Goal: Information Seeking & Learning: Learn about a topic

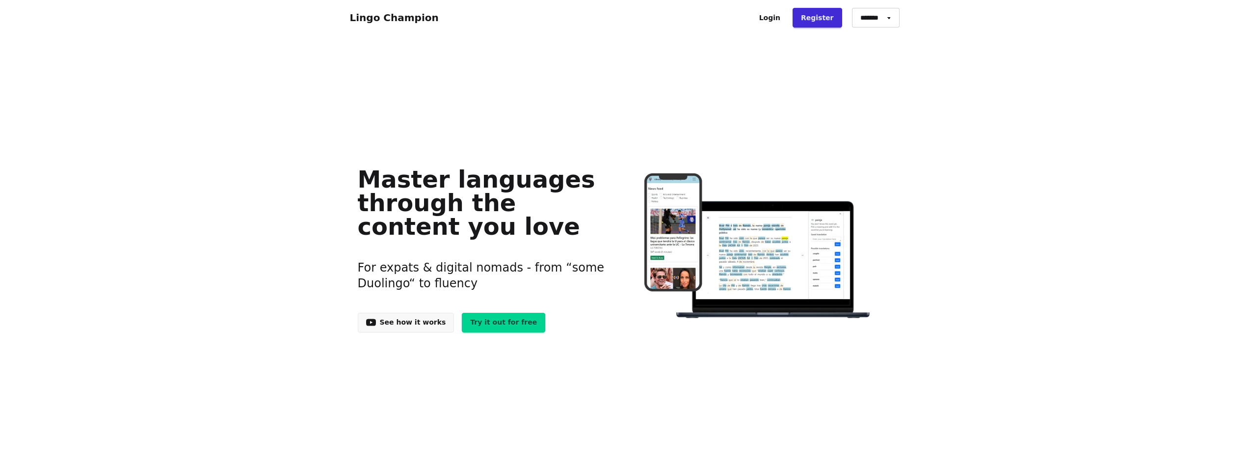
click at [481, 322] on link "Try it out for free" at bounding box center [503, 323] width 83 height 20
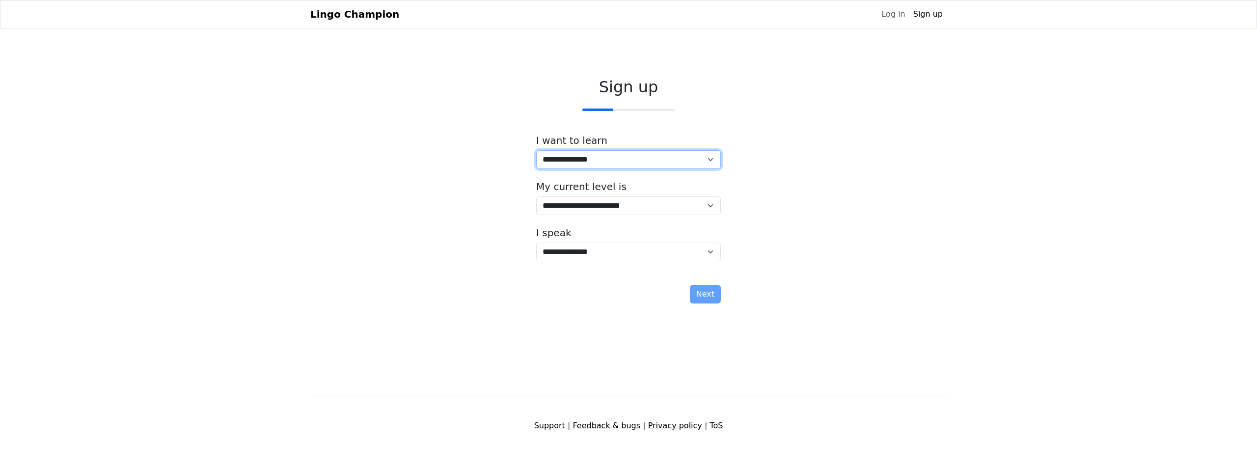
click at [611, 152] on select "**********" at bounding box center [628, 159] width 185 height 19
select select "**"
click at [536, 150] on select "**********" at bounding box center [628, 159] width 185 height 19
click at [564, 208] on select "**********" at bounding box center [628, 205] width 185 height 19
select select "*"
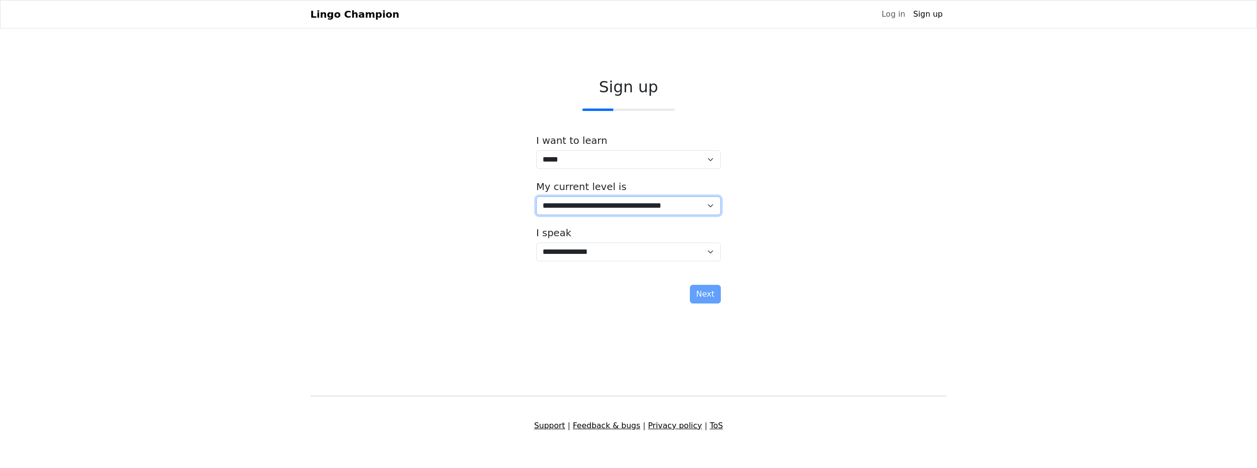
click at [536, 196] on select "**********" at bounding box center [628, 205] width 185 height 19
click at [574, 250] on select "**********" at bounding box center [628, 252] width 185 height 19
select select "*****"
click at [536, 243] on select "**********" at bounding box center [628, 252] width 185 height 19
click at [822, 250] on div "**********" at bounding box center [628, 192] width 636 height 245
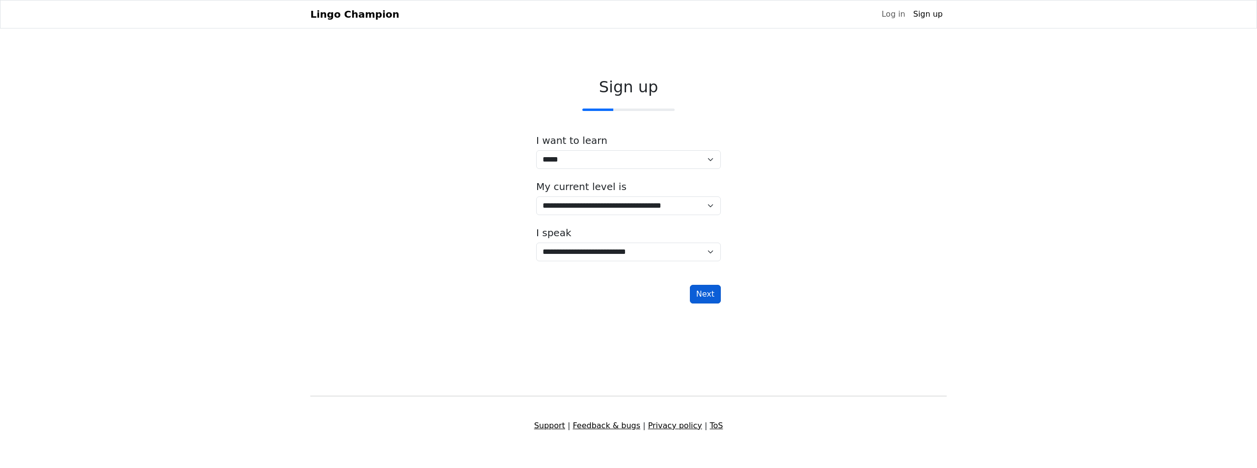
click at [707, 298] on button "Next" at bounding box center [705, 294] width 31 height 19
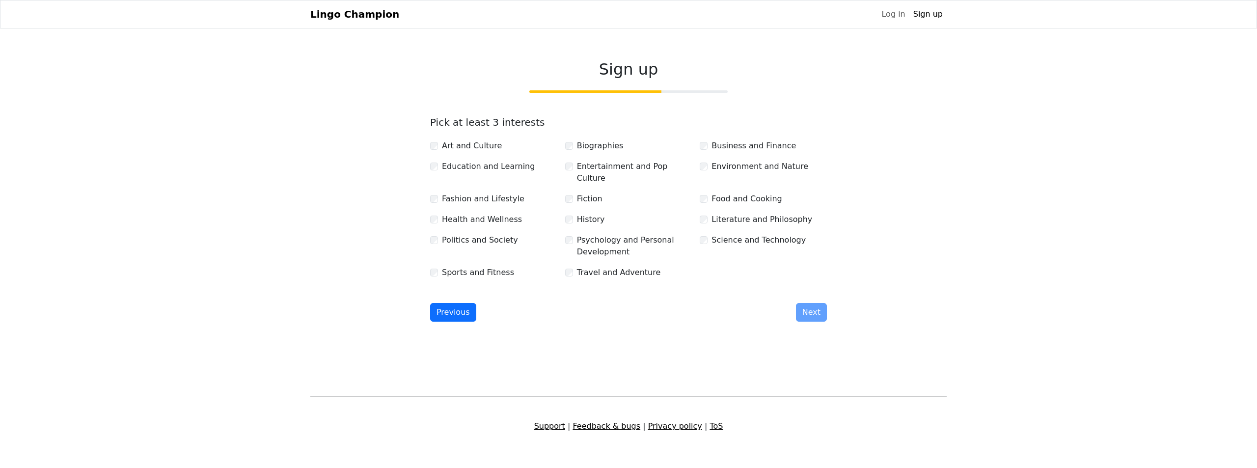
click at [456, 150] on label "Art and Culture" at bounding box center [472, 146] width 60 height 12
click at [806, 313] on div "Previous Next" at bounding box center [628, 312] width 397 height 19
click at [811, 305] on div "Previous Next" at bounding box center [628, 312] width 397 height 19
click at [814, 303] on div "Previous Next" at bounding box center [628, 312] width 397 height 19
click at [808, 308] on button "Next" at bounding box center [811, 312] width 31 height 19
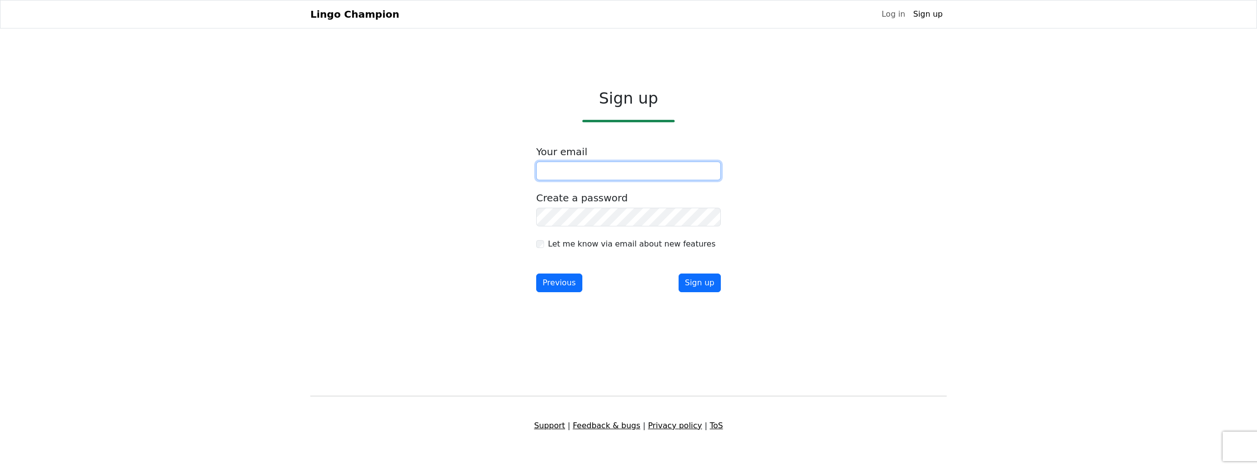
click at [581, 169] on input "email" at bounding box center [628, 171] width 185 height 19
click at [582, 169] on input "email" at bounding box center [628, 171] width 185 height 19
type input "**********"
click at [708, 282] on button "Sign up" at bounding box center [699, 282] width 42 height 19
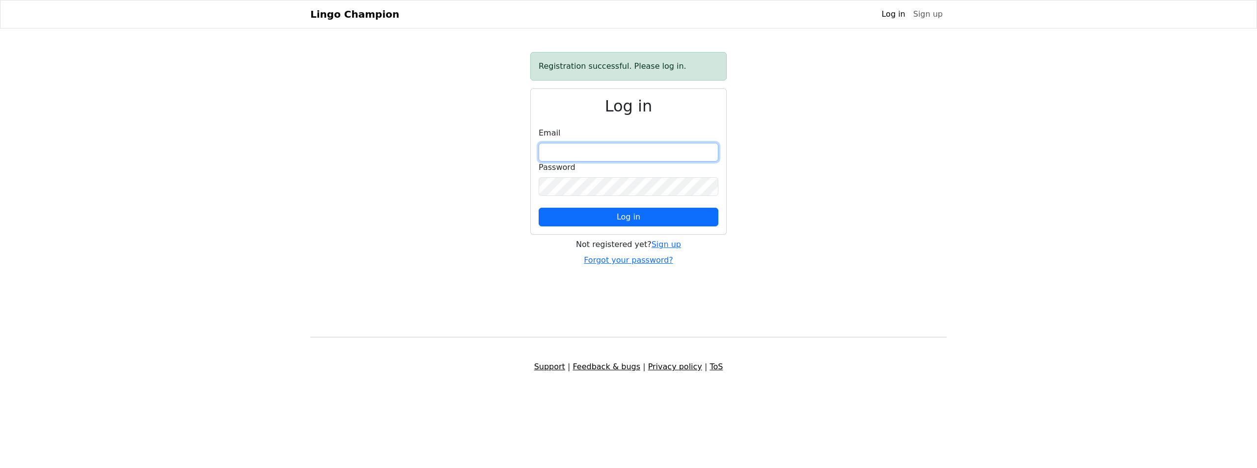
click at [633, 148] on input "email" at bounding box center [629, 152] width 180 height 19
click at [610, 142] on div "Email" at bounding box center [629, 144] width 180 height 34
click at [604, 152] on input "email" at bounding box center [629, 152] width 180 height 19
type input "**********"
click at [615, 212] on button "Log in" at bounding box center [629, 217] width 180 height 19
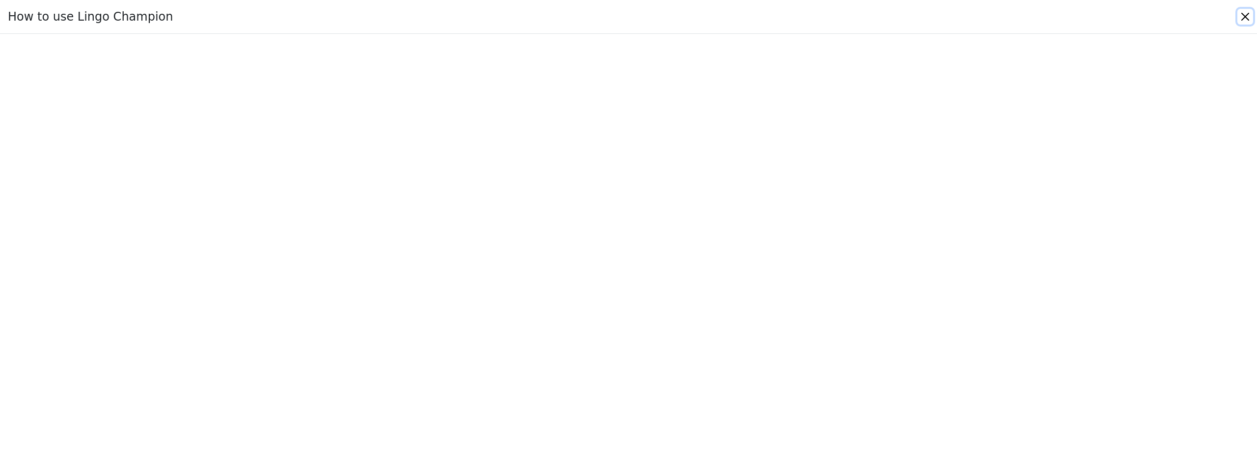
click at [1247, 14] on button "Close" at bounding box center [1245, 17] width 16 height 16
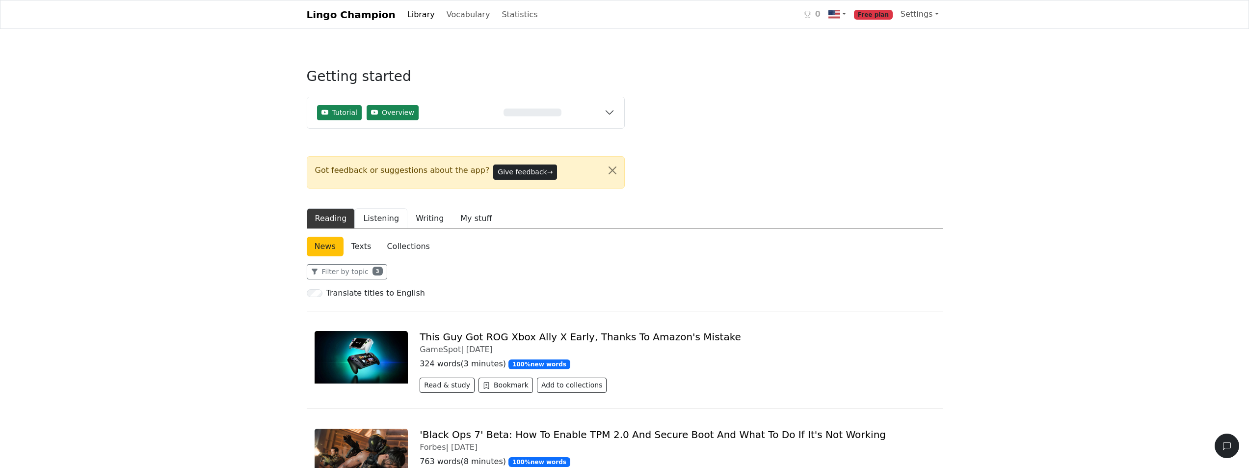
click at [377, 220] on button "Listening" at bounding box center [381, 218] width 53 height 21
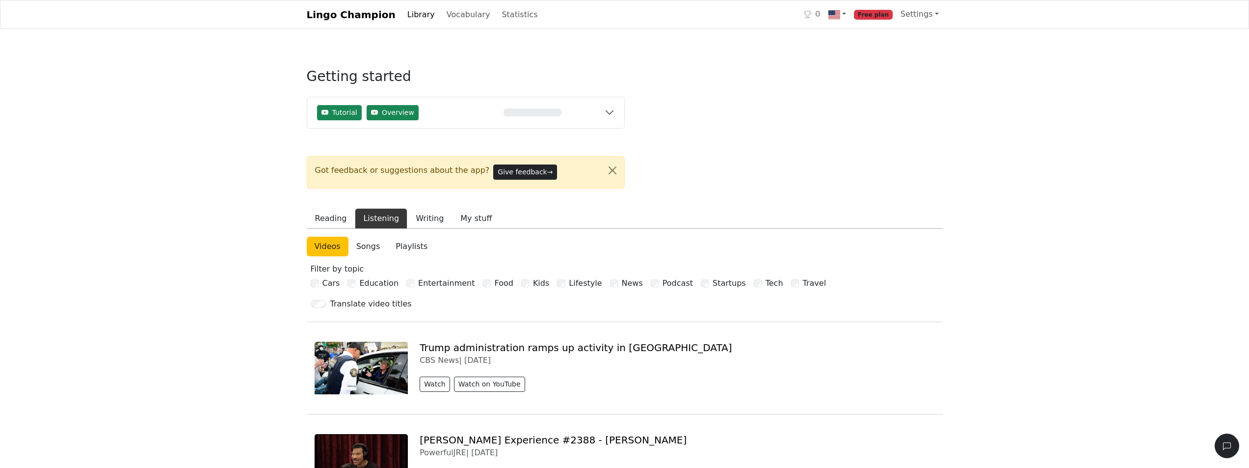
click at [370, 244] on link "Songs" at bounding box center [369, 247] width 40 height 20
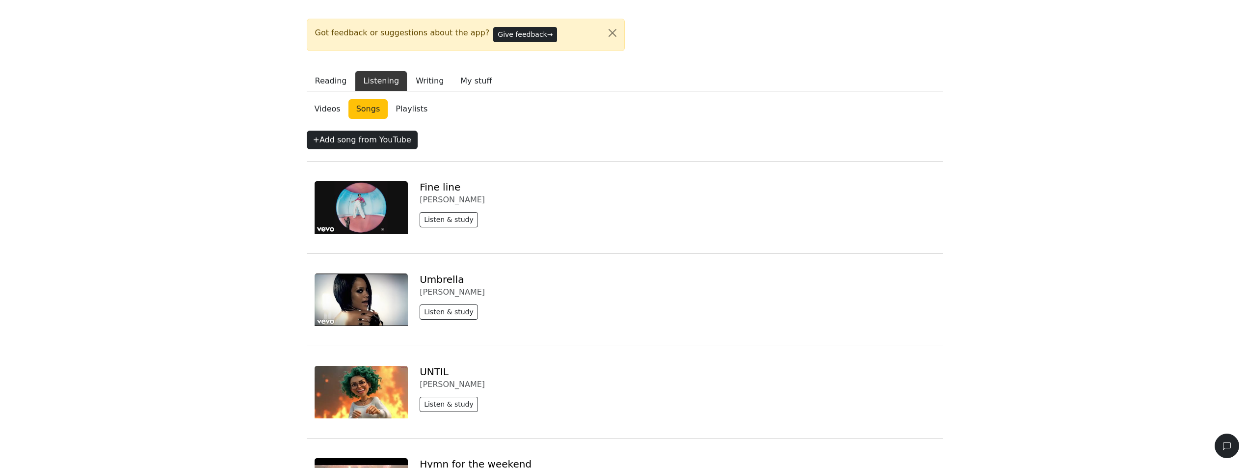
scroll to position [147, 0]
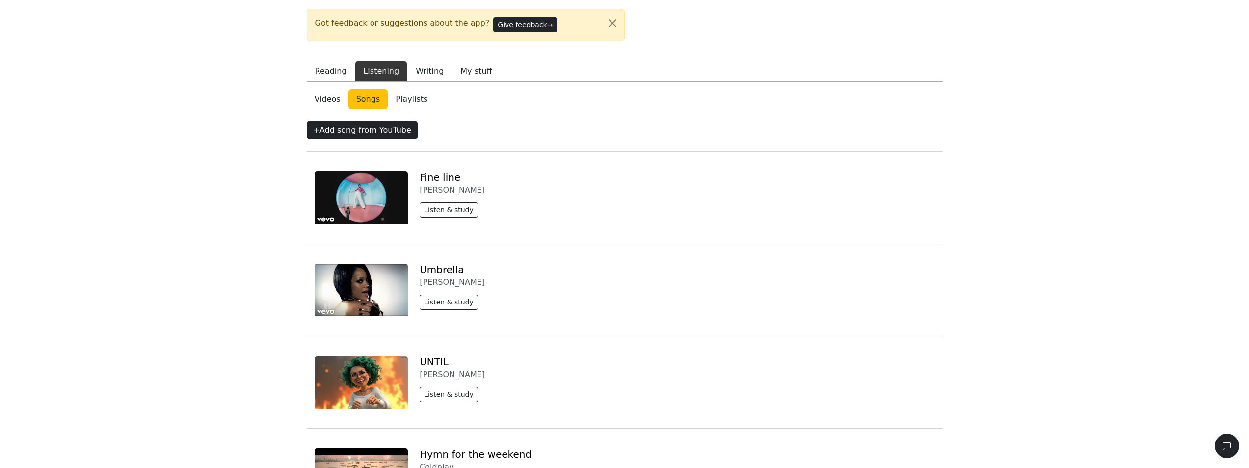
click at [378, 286] on img at bounding box center [362, 290] width 94 height 53
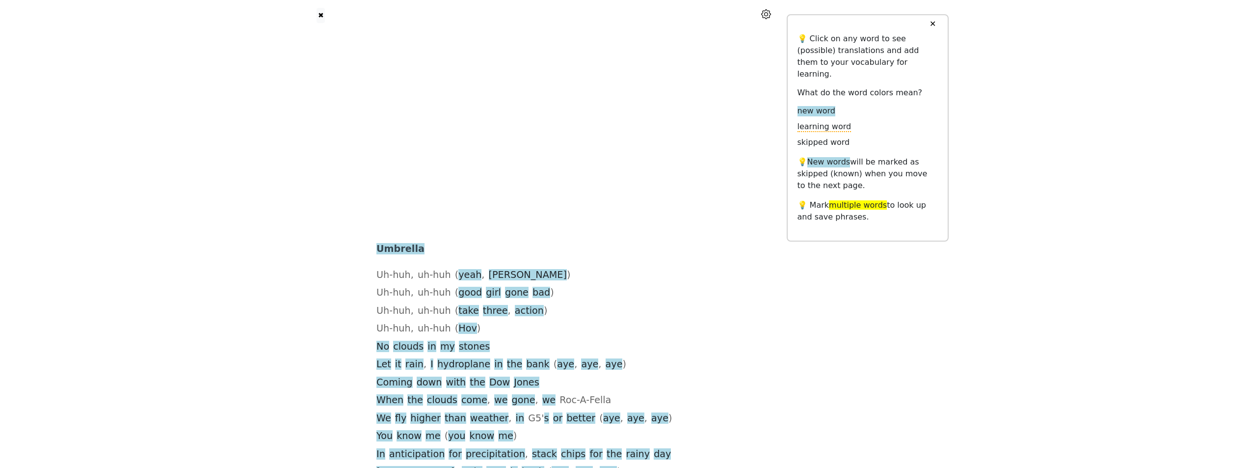
scroll to position [98, 0]
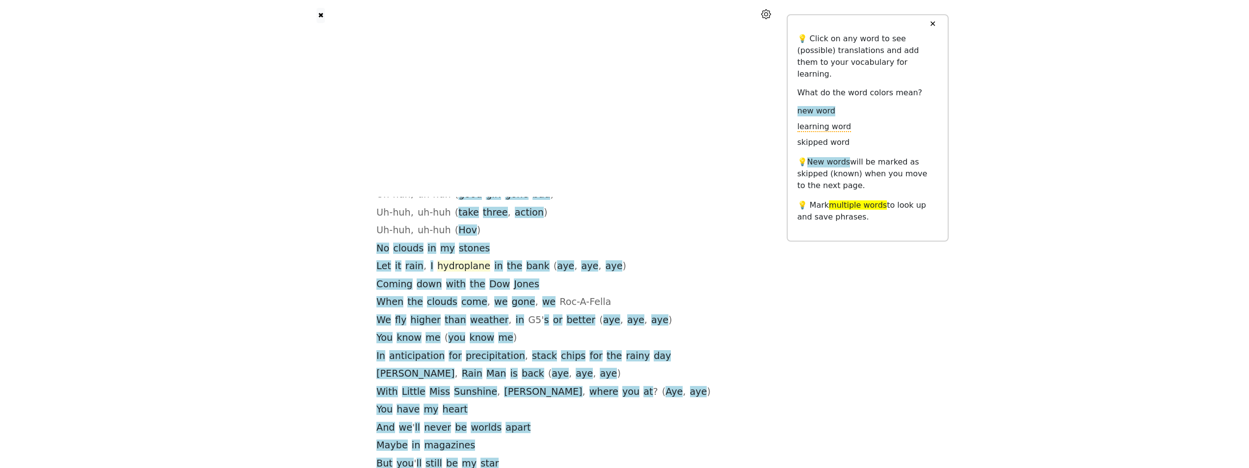
click at [477, 267] on span "hydroplane" at bounding box center [463, 266] width 53 height 12
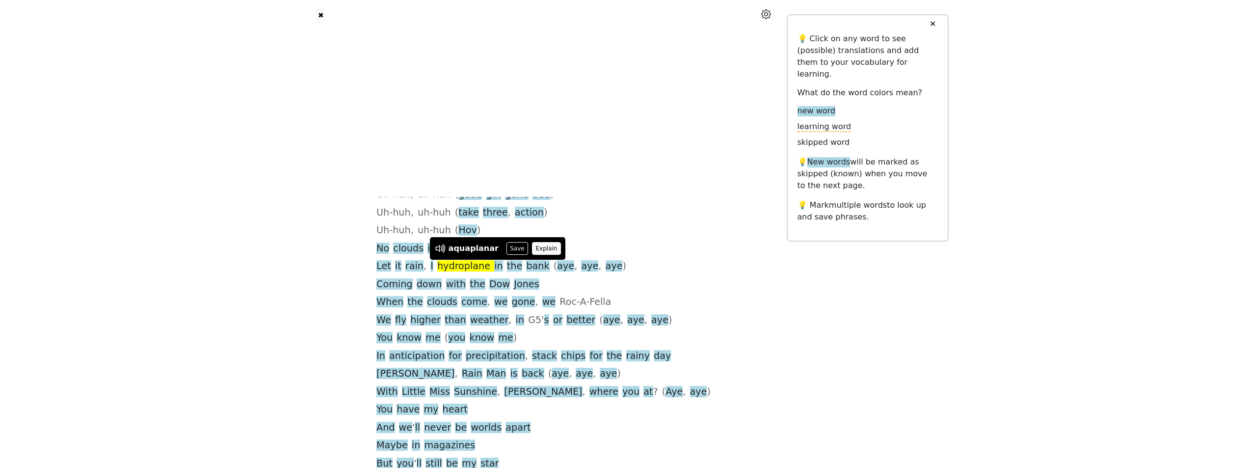
click at [537, 248] on button "Explain" at bounding box center [546, 248] width 29 height 13
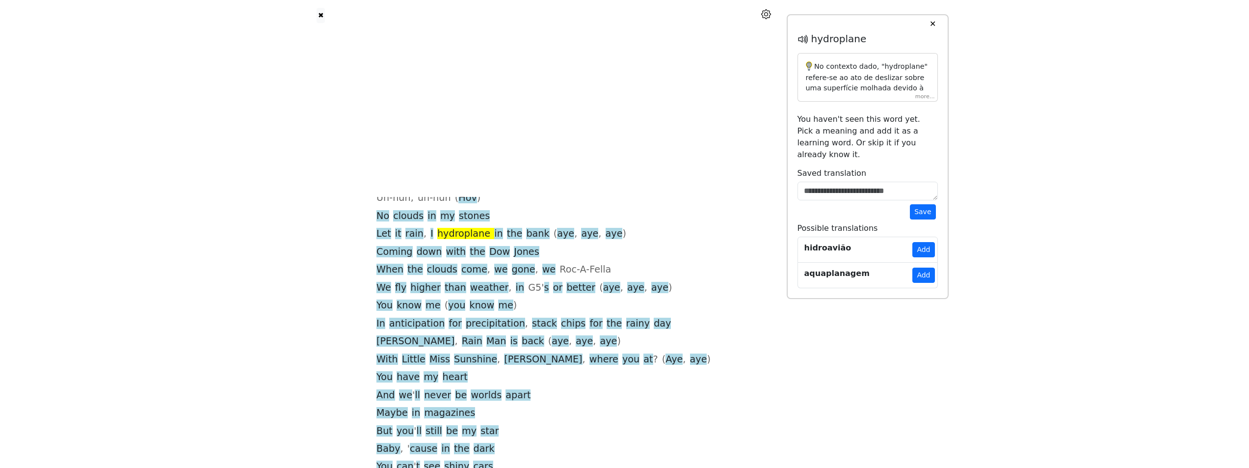
scroll to position [147, 0]
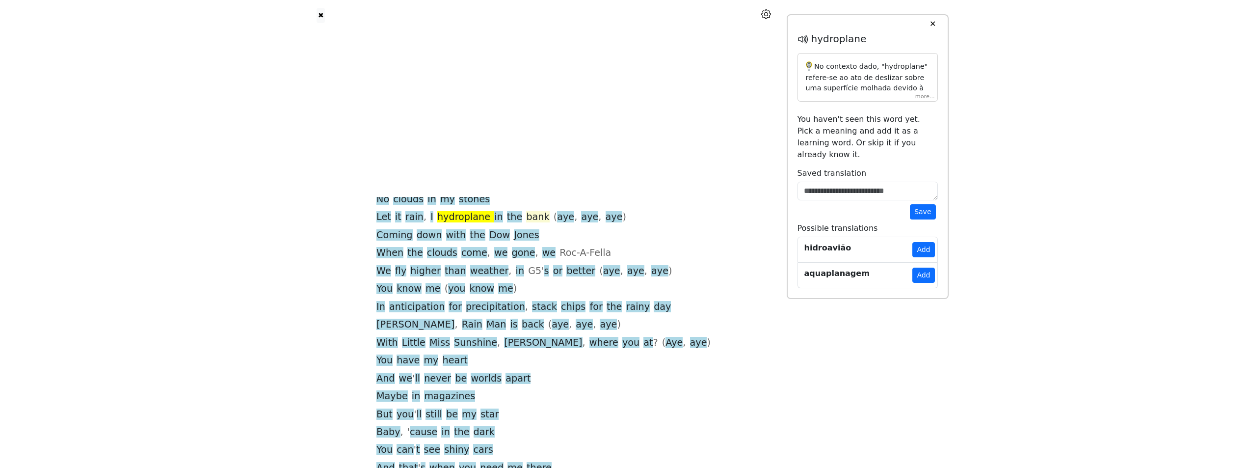
click at [549, 222] on span "bank" at bounding box center [537, 217] width 23 height 12
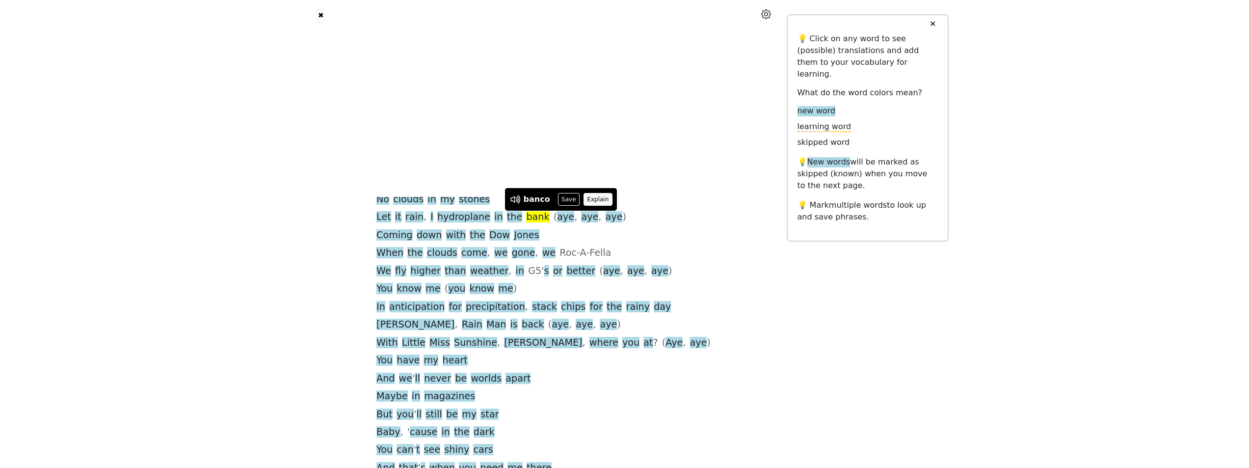
click at [589, 204] on button "Explain" at bounding box center [598, 199] width 29 height 13
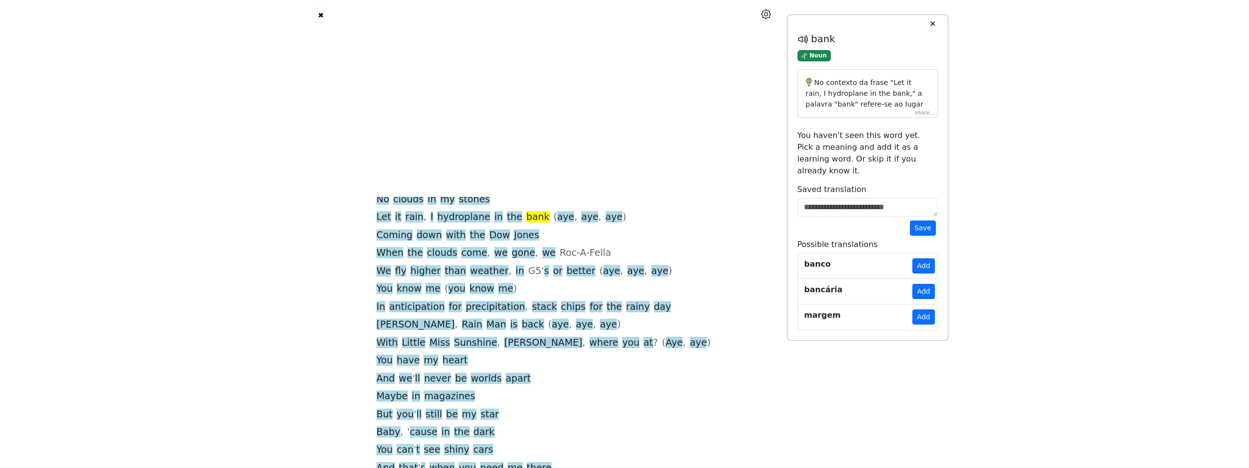
click at [926, 113] on div "No contexto da frase "Let it rain, I hydroplane in the bank," a palavra "bank" …" at bounding box center [868, 93] width 140 height 49
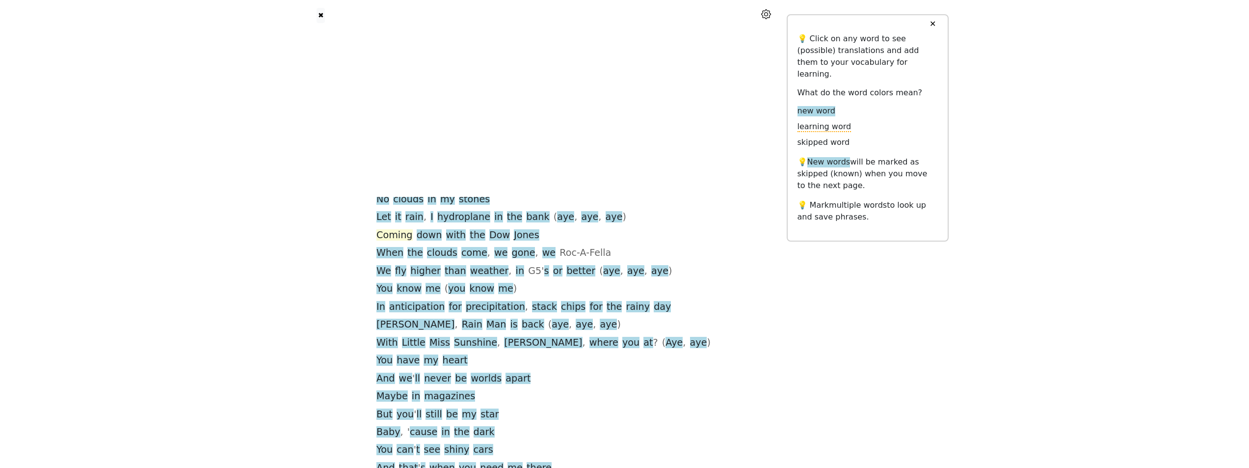
click at [413, 237] on span "Coming" at bounding box center [395, 235] width 36 height 12
click at [442, 231] on span "down" at bounding box center [430, 235] width 26 height 12
click at [413, 237] on span "Coming" at bounding box center [395, 235] width 36 height 12
click at [442, 239] on span "down" at bounding box center [430, 235] width 26 height 12
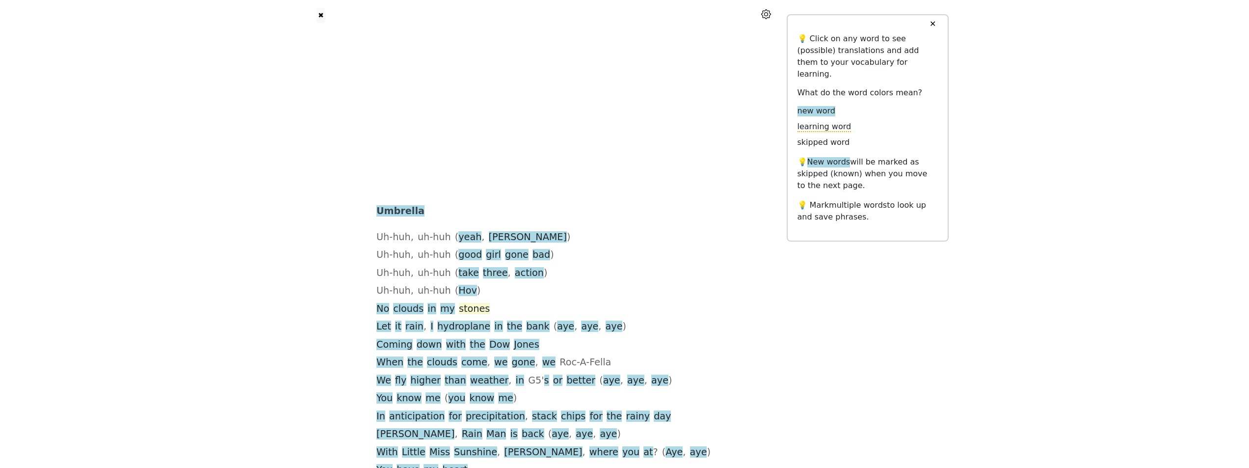
scroll to position [49, 0]
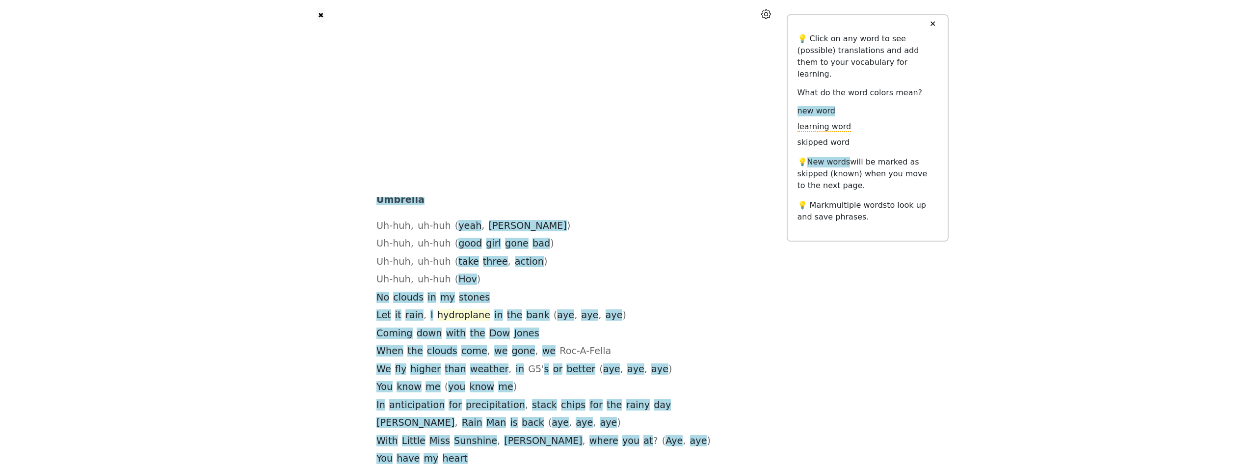
click at [476, 317] on span "hydroplane" at bounding box center [463, 315] width 53 height 12
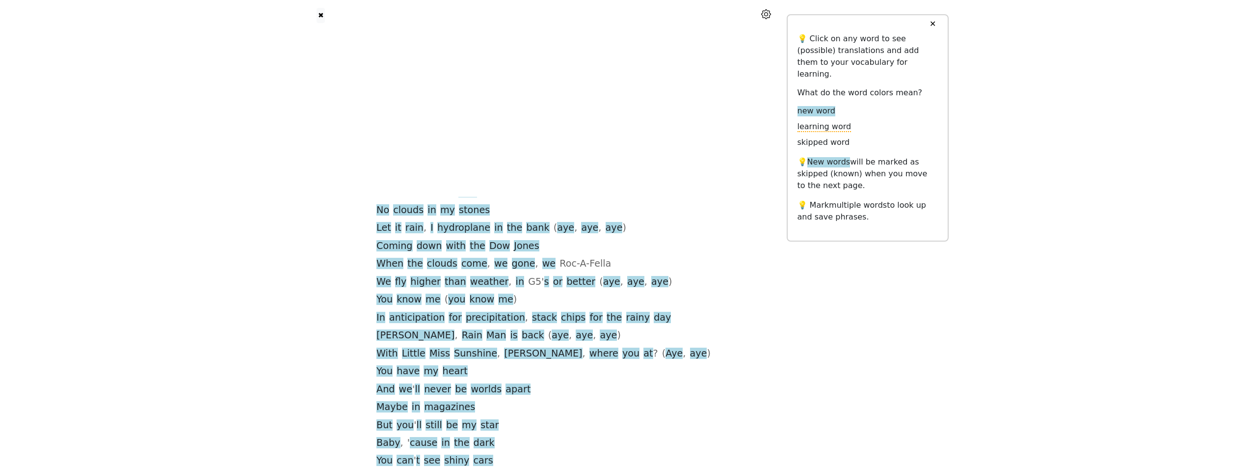
scroll to position [147, 0]
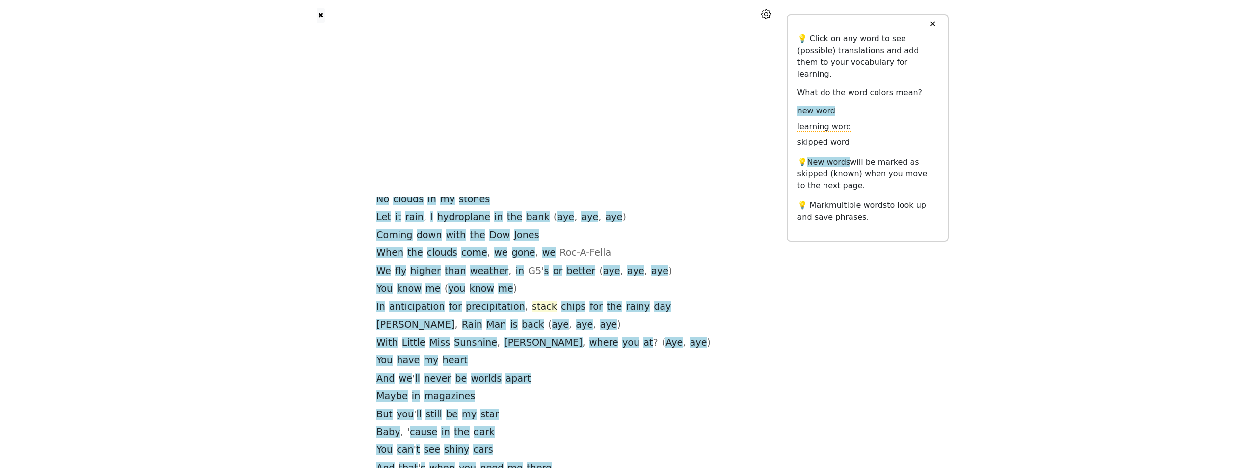
click at [557, 309] on span "stack" at bounding box center [544, 307] width 25 height 12
click at [581, 310] on span "chips" at bounding box center [573, 307] width 25 height 12
click at [627, 291] on button "Explain" at bounding box center [641, 289] width 29 height 13
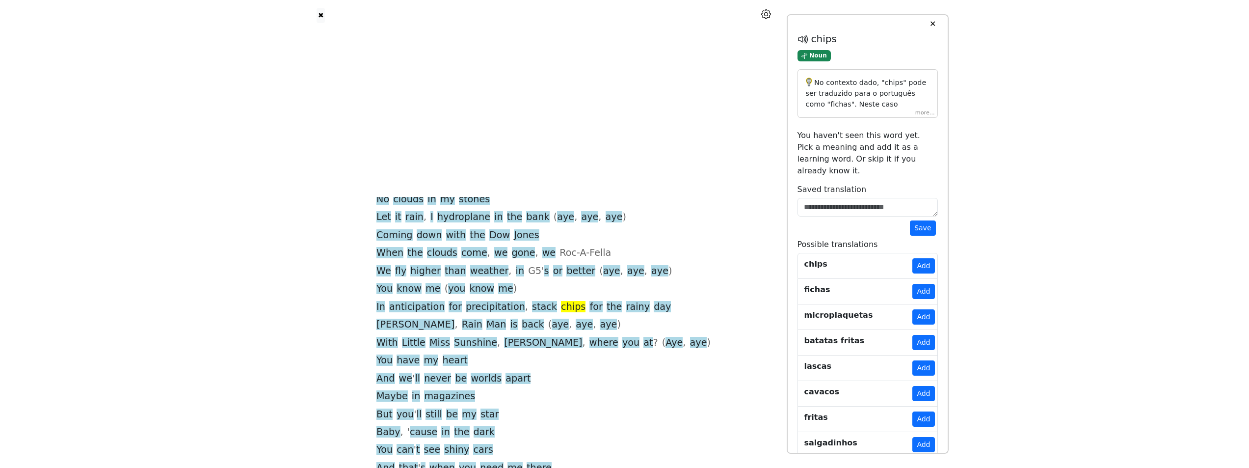
click at [920, 112] on div "No contexto dado, "chips" pode ser traduzido para o português como "fichas". Ne…" at bounding box center [868, 93] width 140 height 49
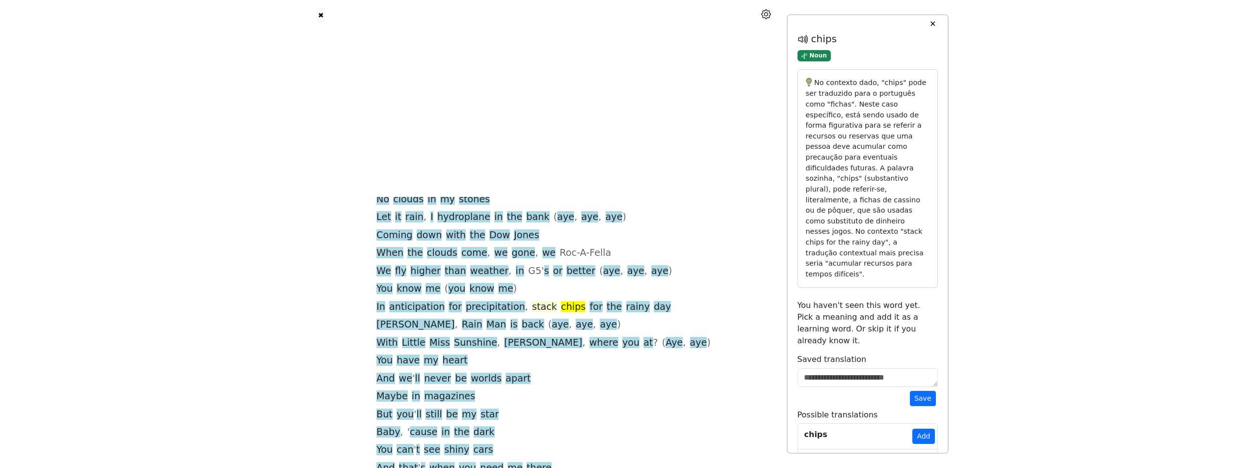
click at [557, 308] on span "stack" at bounding box center [544, 307] width 25 height 12
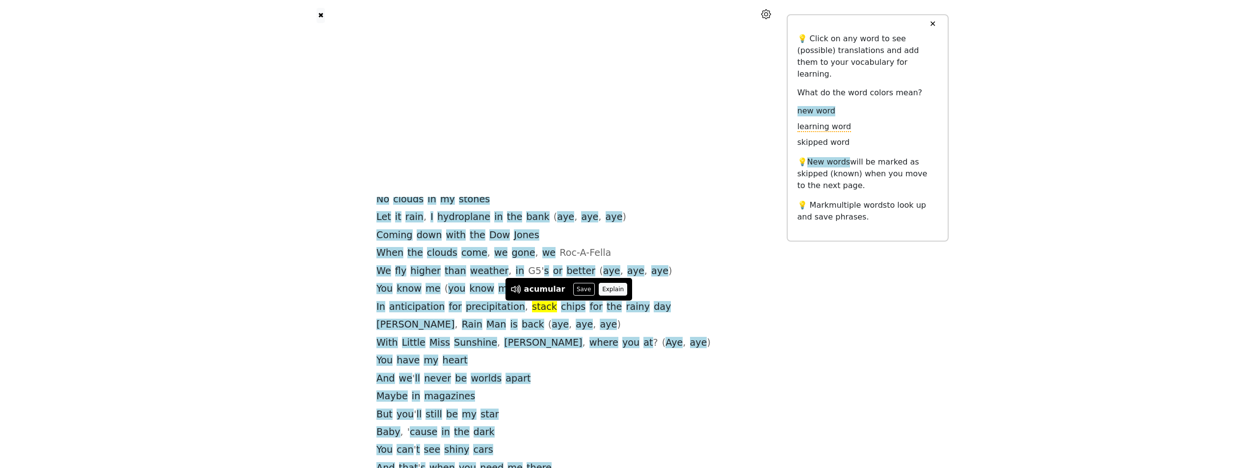
click at [599, 294] on button "Explain" at bounding box center [613, 289] width 29 height 13
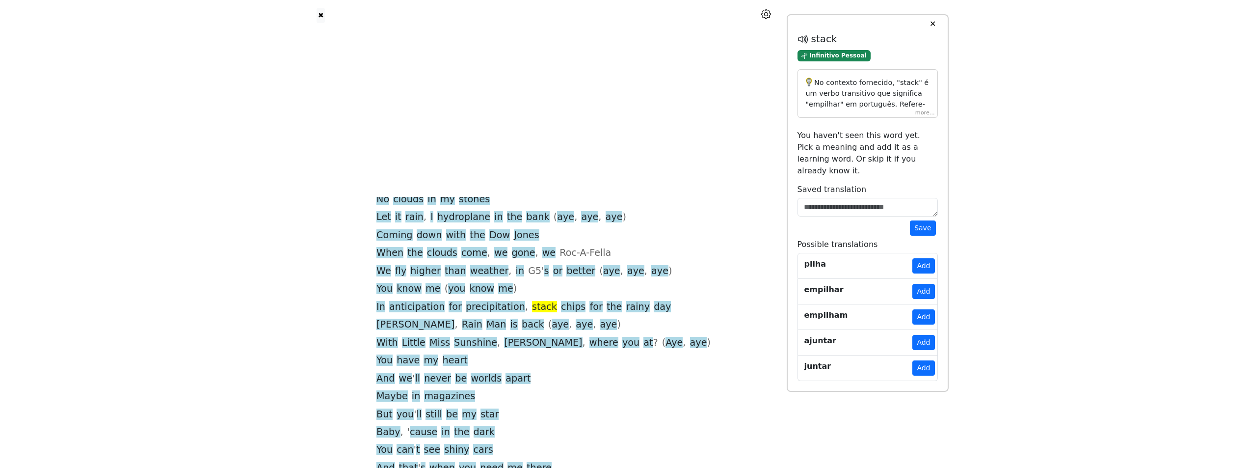
click at [922, 111] on div "No contexto fornecido, "stack" é um verbo transitivo que significa "empilhar" e…" at bounding box center [868, 93] width 140 height 49
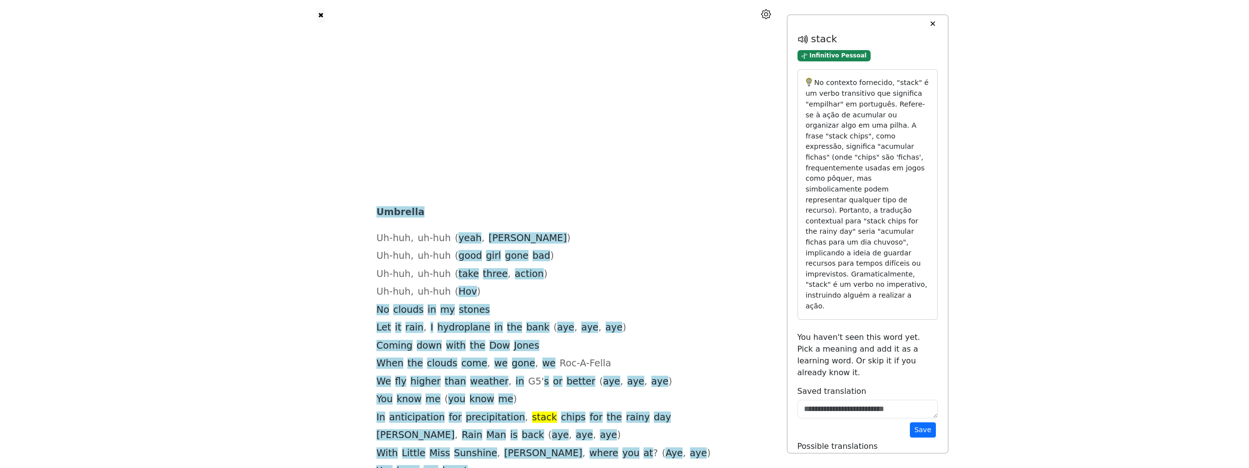
scroll to position [0, 0]
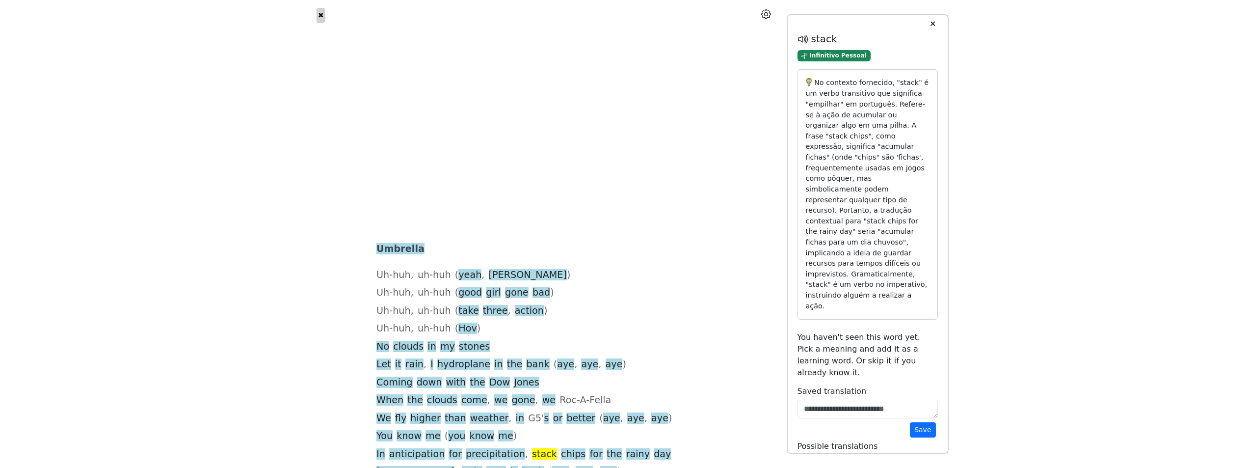
click at [324, 22] on button "✖" at bounding box center [321, 15] width 8 height 15
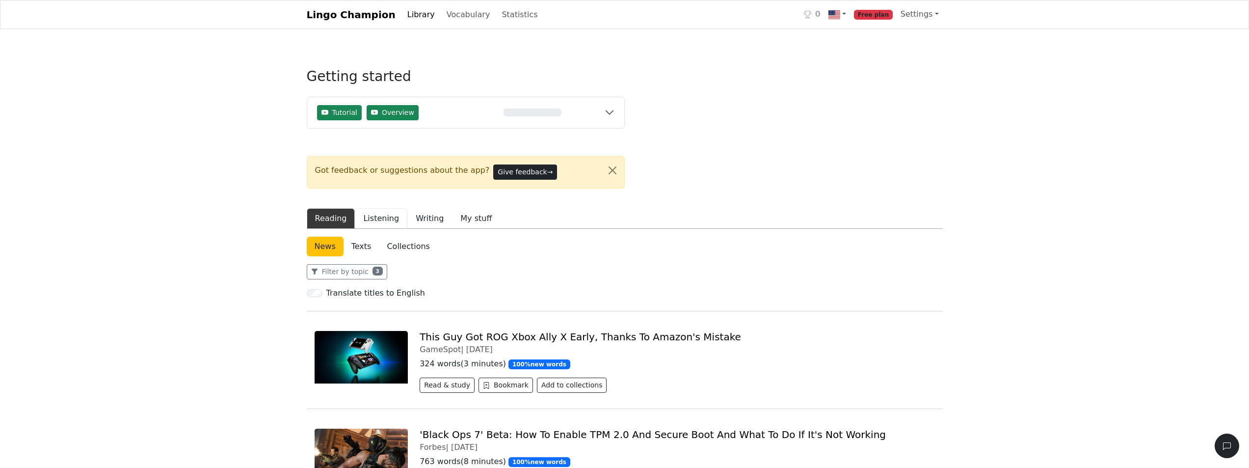
click at [368, 223] on button "Listening" at bounding box center [381, 218] width 53 height 21
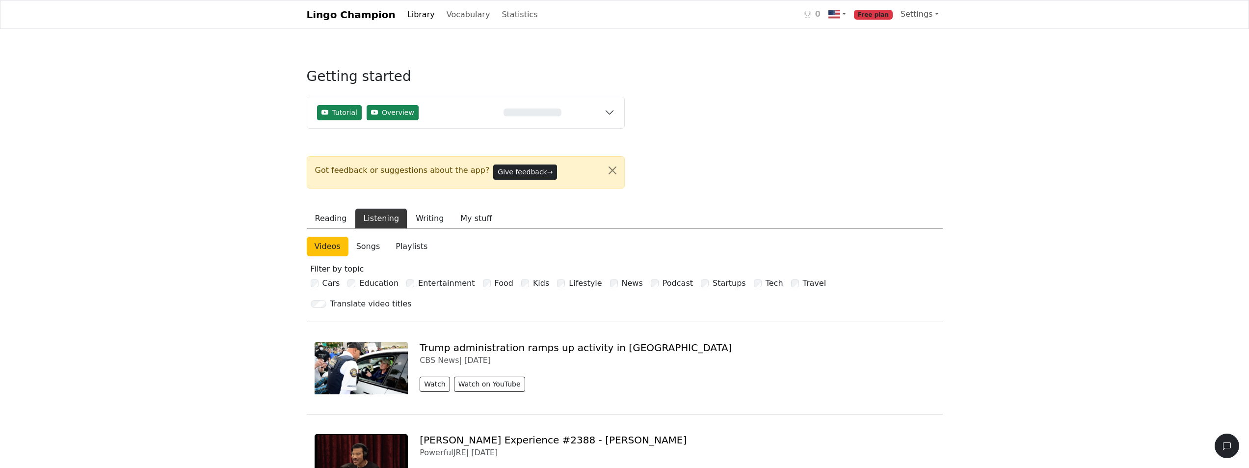
click at [366, 247] on link "Songs" at bounding box center [369, 247] width 40 height 20
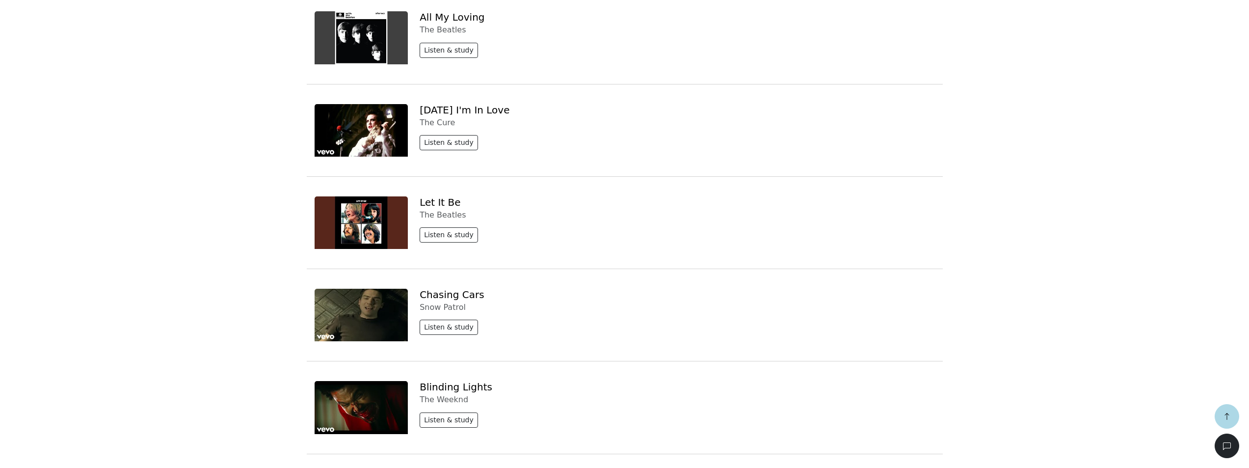
scroll to position [4222, 0]
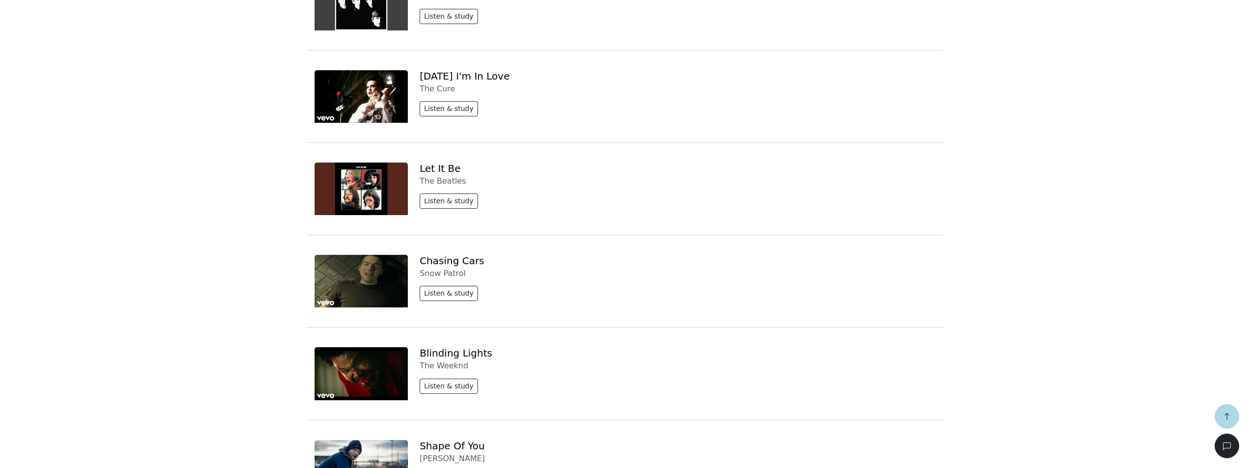
click at [374, 208] on img at bounding box center [362, 189] width 94 height 53
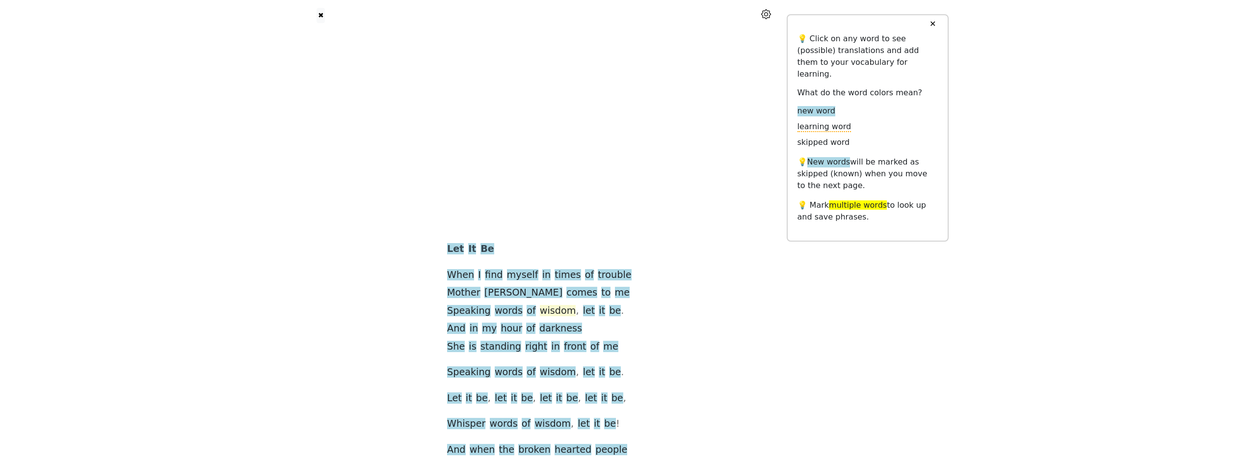
click at [552, 313] on span "wisdom" at bounding box center [558, 311] width 36 height 12
click at [510, 291] on icon at bounding box center [509, 293] width 13 height 13
click at [511, 294] on icon at bounding box center [507, 293] width 7 height 7
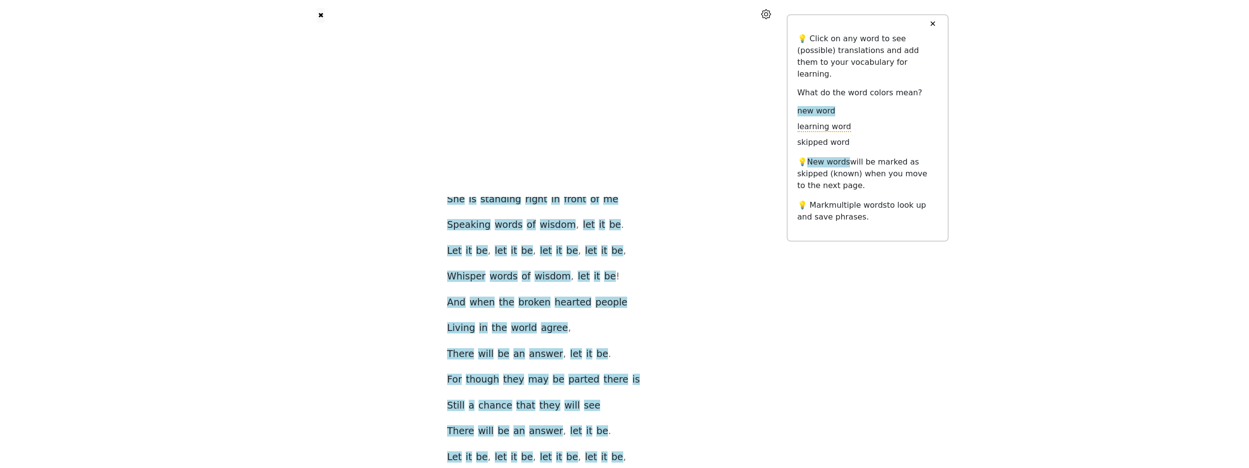
scroll to position [196, 0]
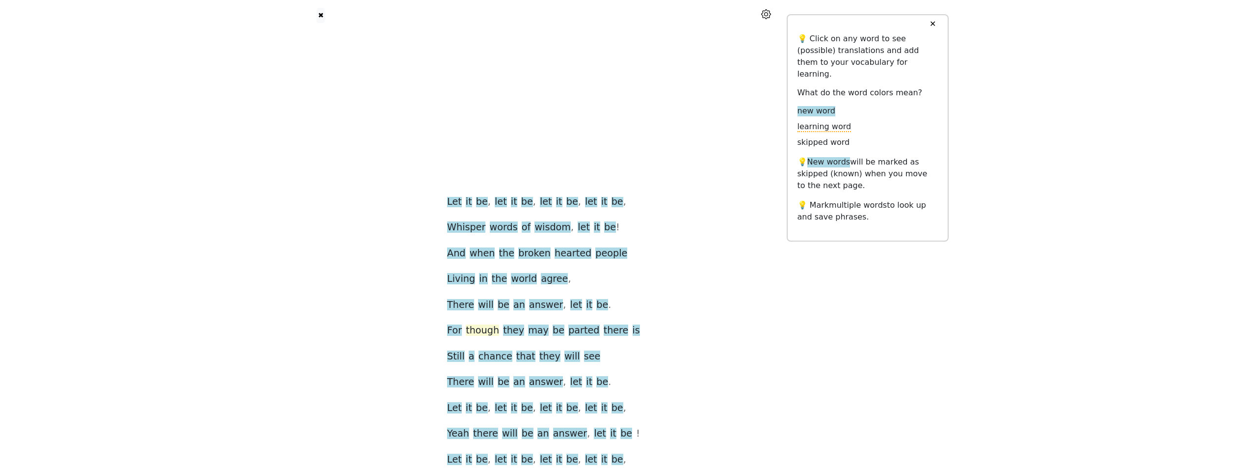
click at [488, 326] on span "though" at bounding box center [482, 331] width 33 height 12
click at [728, 323] on div "Let It Be When I find myself in times of trouble  Mother [PERSON_NAME] comes t…" at bounding box center [544, 411] width 466 height 783
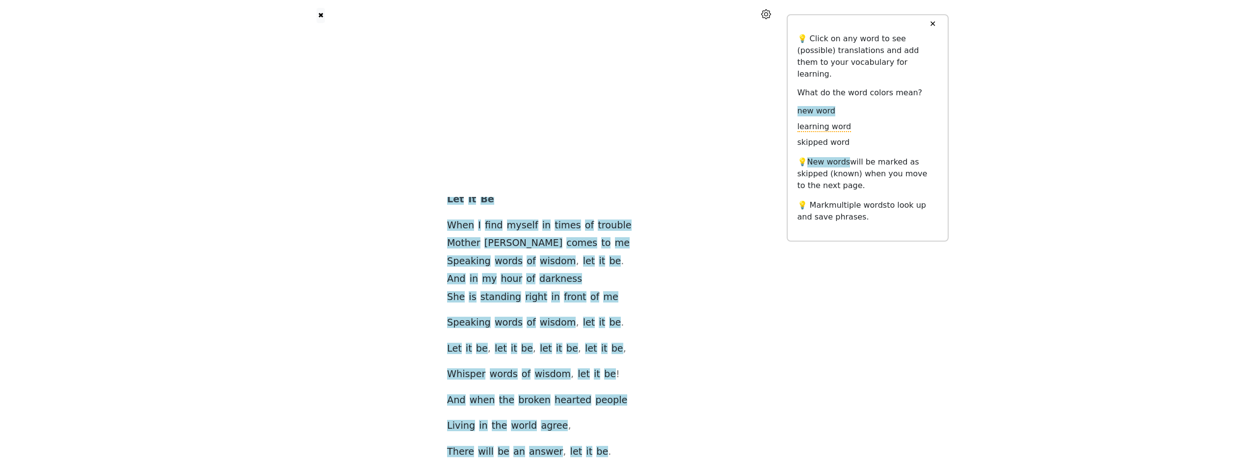
scroll to position [98, 0]
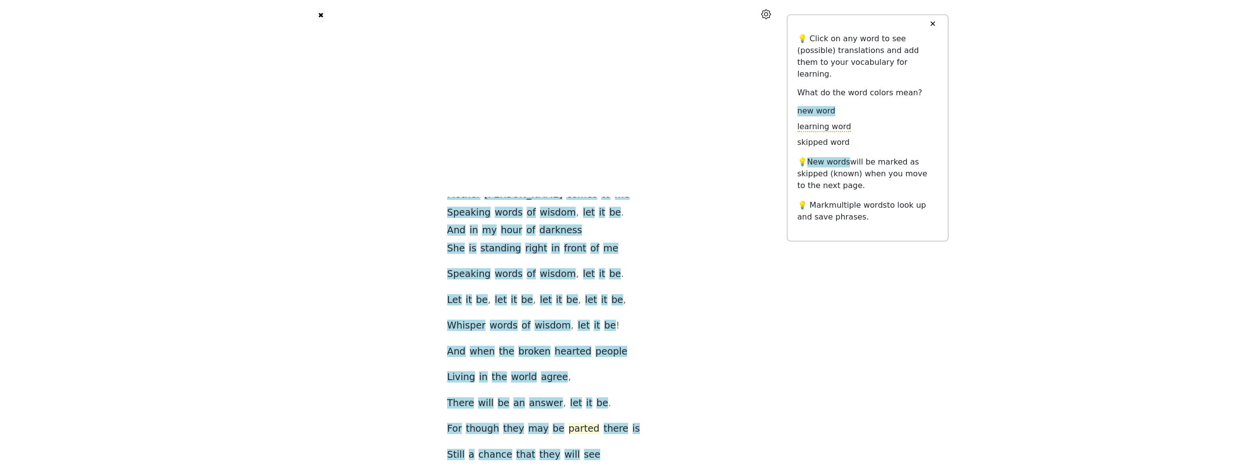
click at [577, 425] on span "parted" at bounding box center [584, 429] width 31 height 12
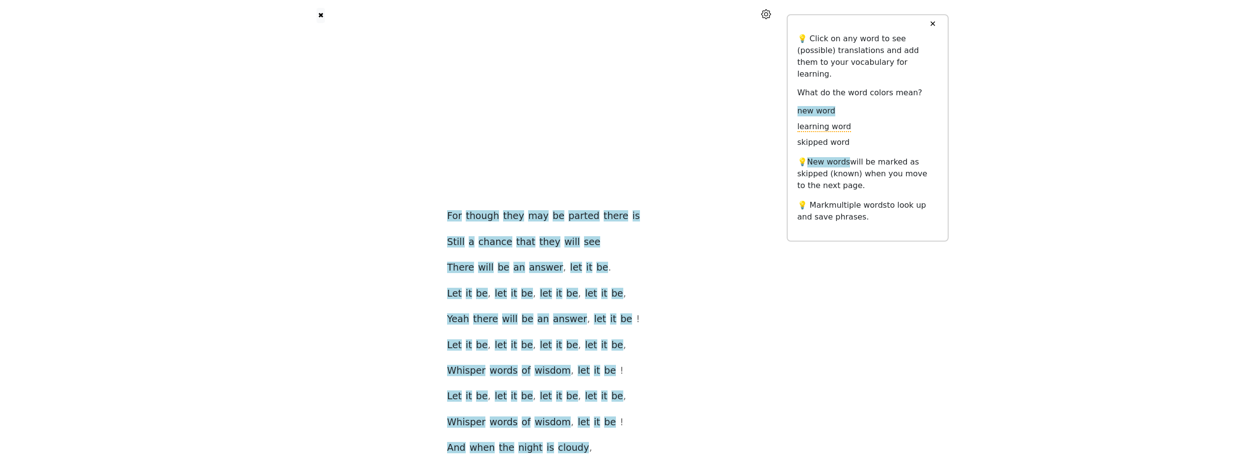
scroll to position [360, 0]
